Goal: Task Accomplishment & Management: Manage account settings

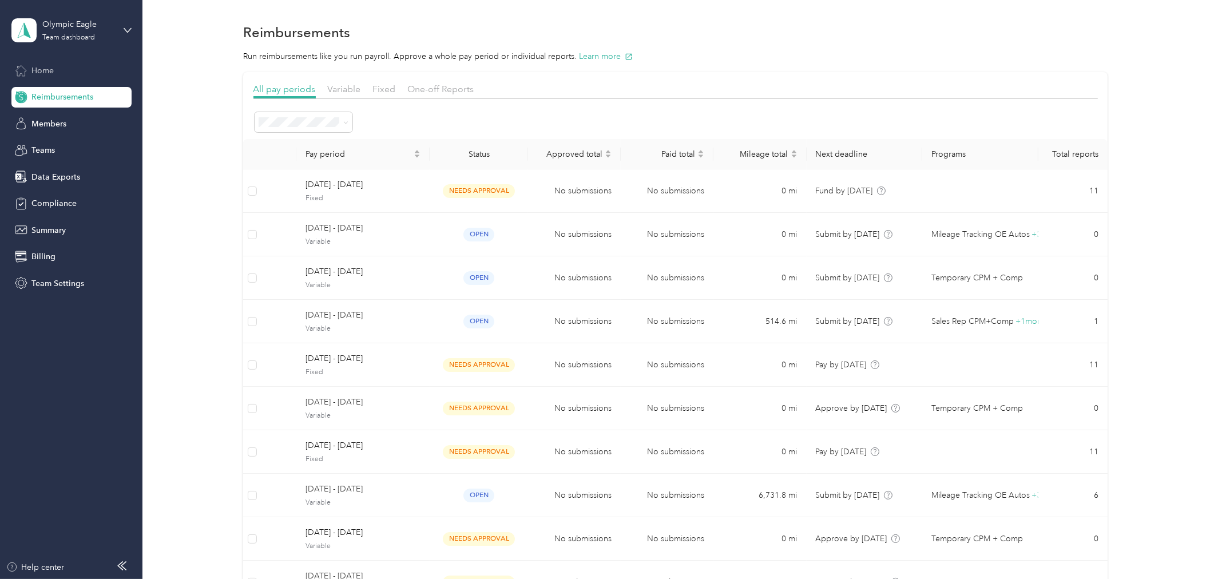
click at [54, 69] on div "Home" at bounding box center [71, 70] width 120 height 21
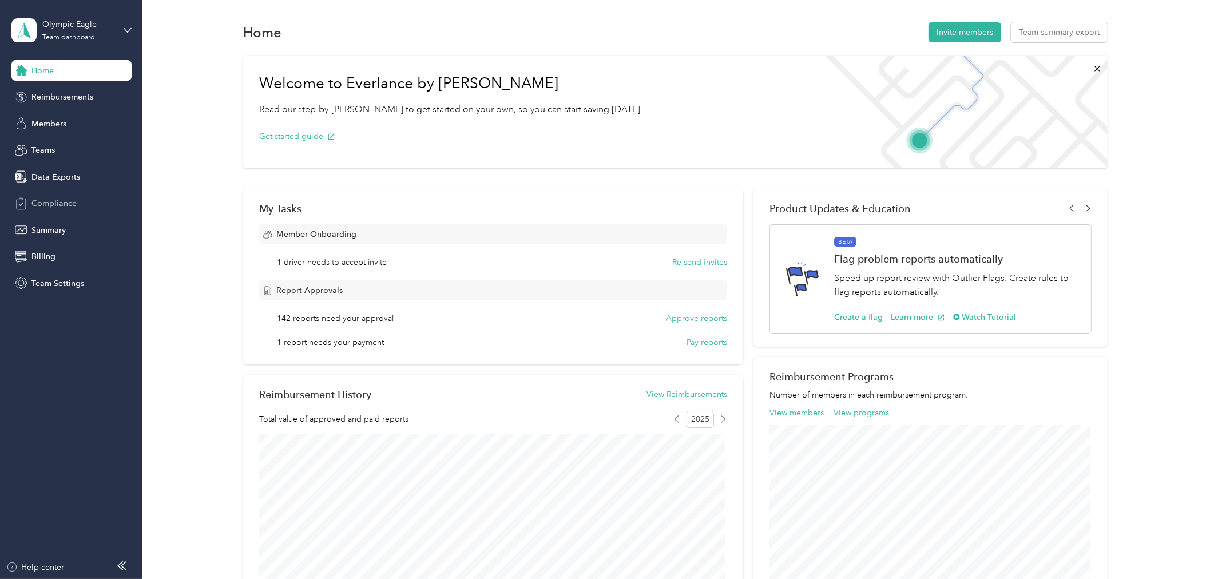
click at [38, 203] on span "Compliance" at bounding box center [53, 203] width 45 height 12
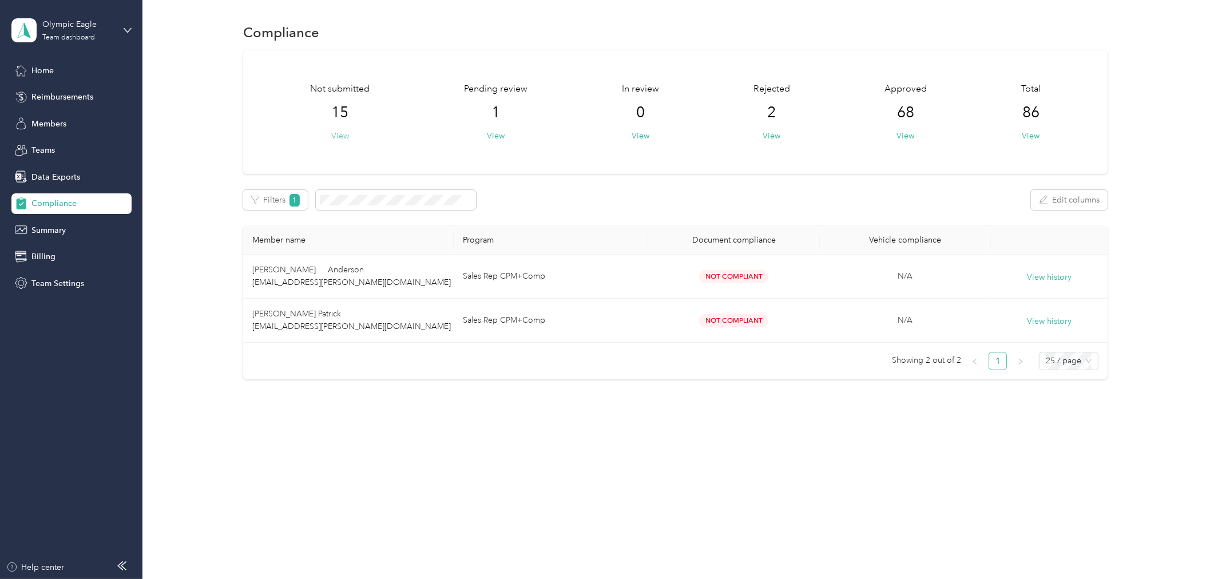
click at [340, 136] on button "View" at bounding box center [340, 136] width 18 height 12
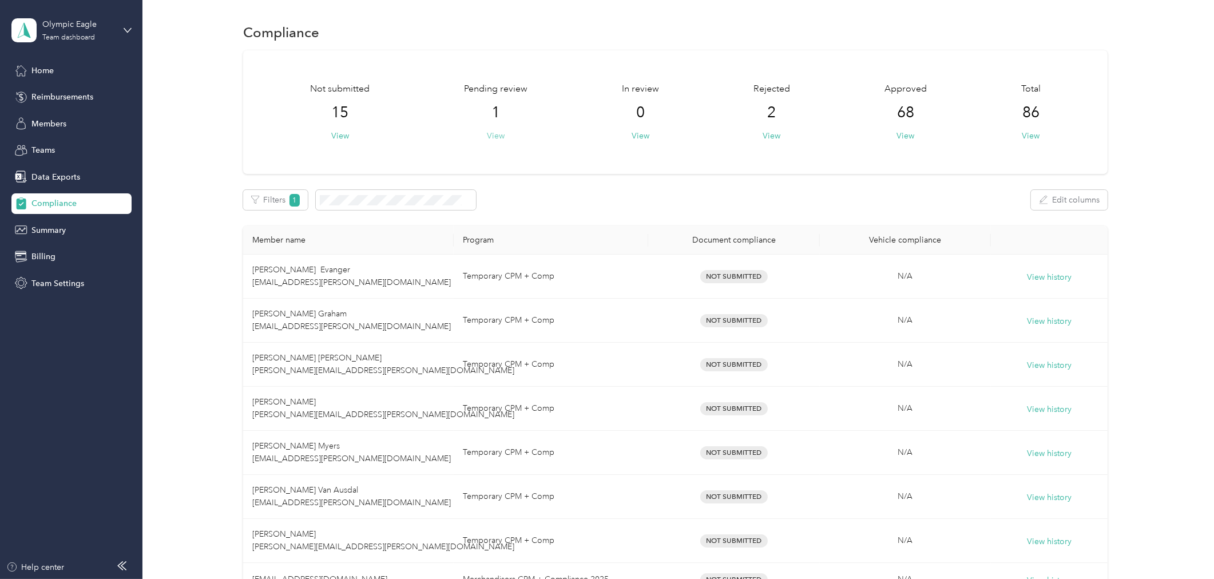
click at [496, 138] on button "View" at bounding box center [496, 136] width 18 height 12
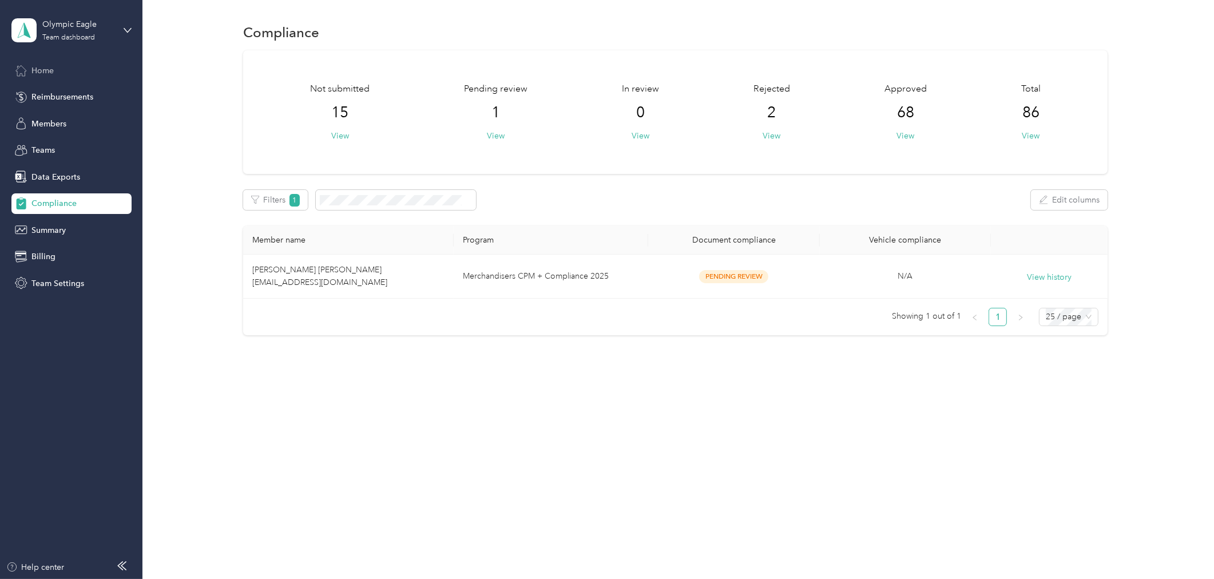
click at [49, 75] on span "Home" at bounding box center [42, 71] width 22 height 12
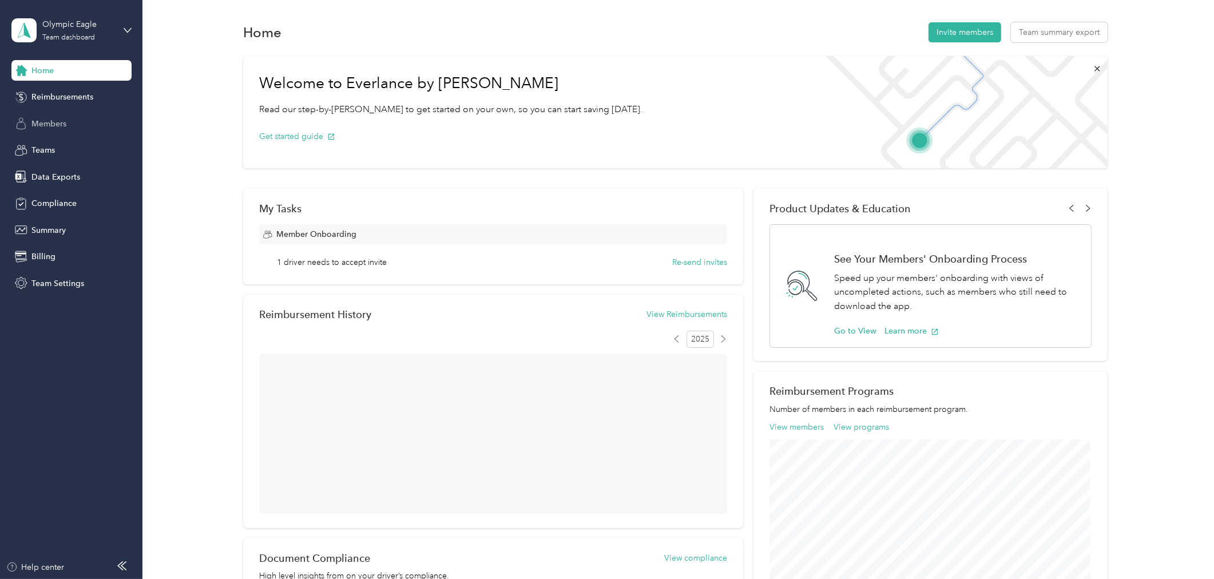
click at [55, 115] on div "Members" at bounding box center [71, 123] width 120 height 21
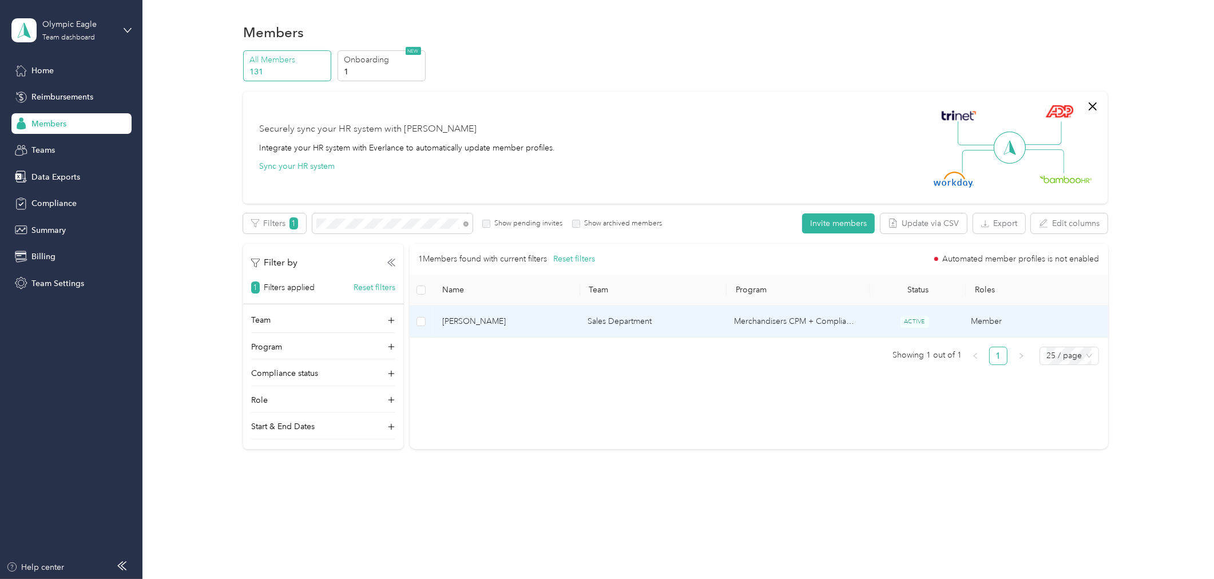
click at [576, 329] on td "[PERSON_NAME]" at bounding box center [506, 321] width 146 height 31
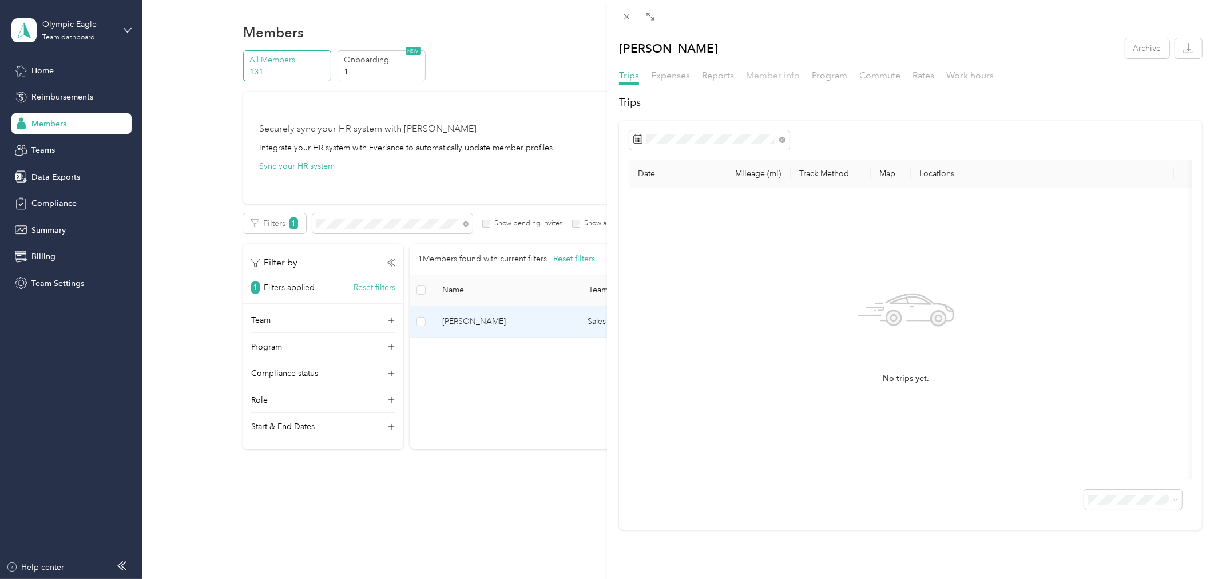
click at [758, 71] on span "Member info" at bounding box center [773, 75] width 54 height 11
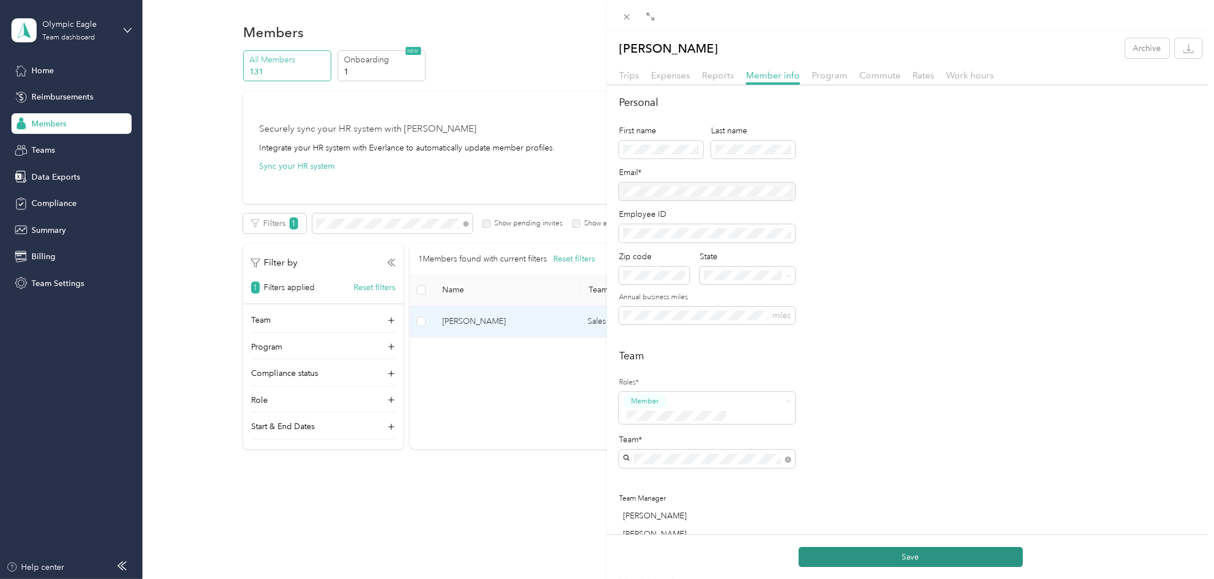
click at [893, 556] on button "Save" at bounding box center [911, 557] width 224 height 20
